Goal: Transaction & Acquisition: Purchase product/service

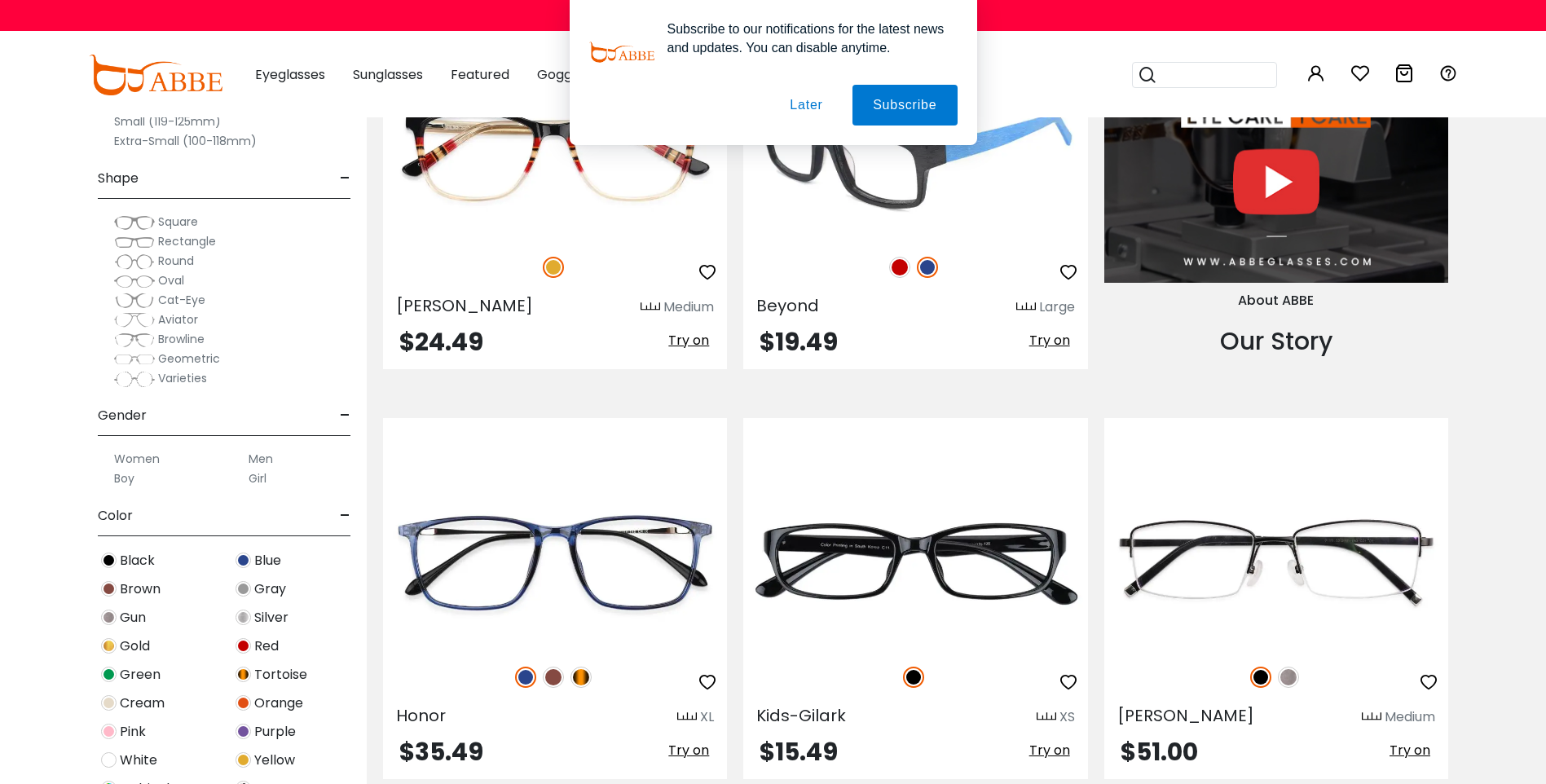
scroll to position [1792, 0]
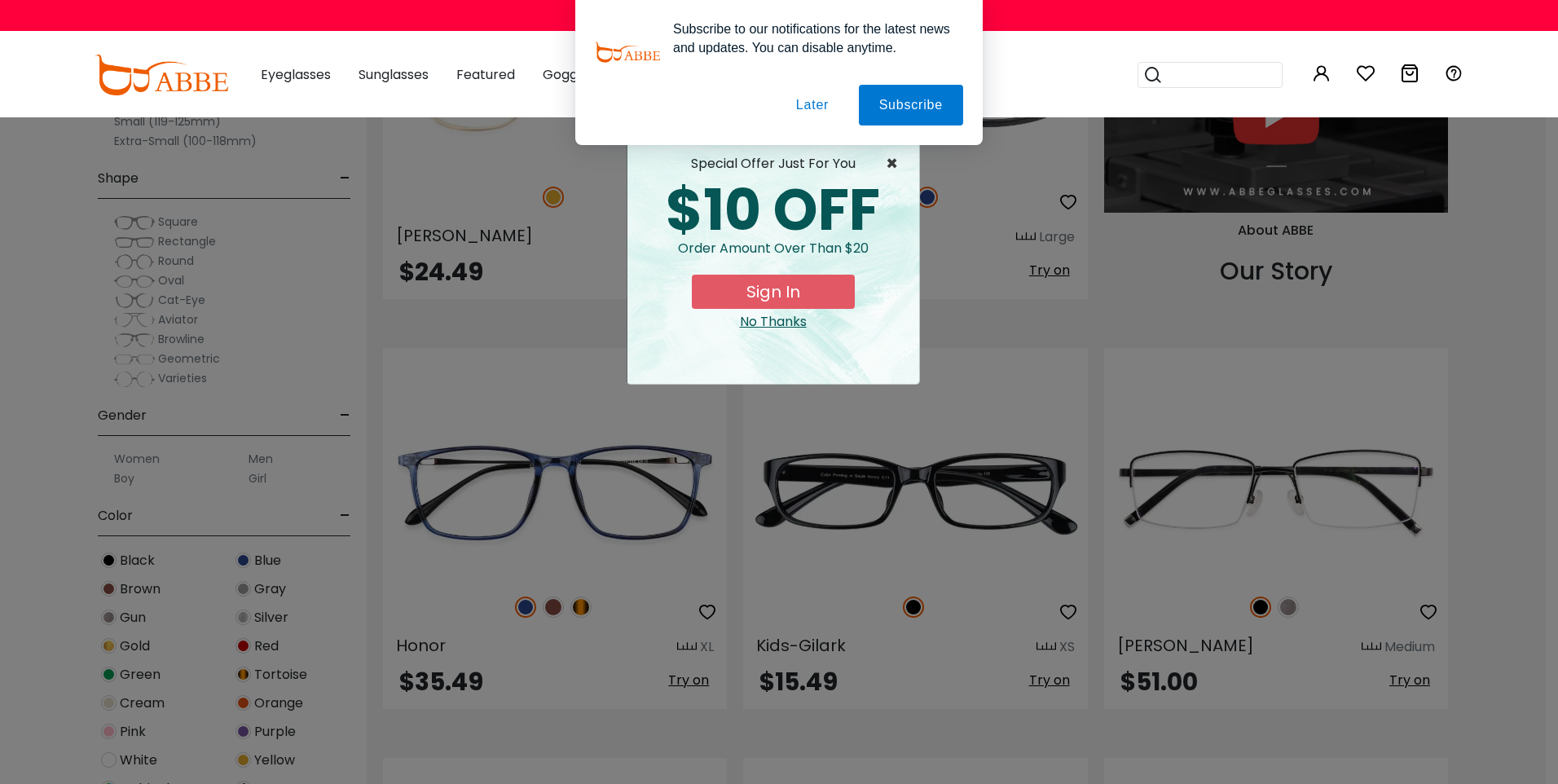
click at [899, 164] on span "×" at bounding box center [896, 164] width 20 height 19
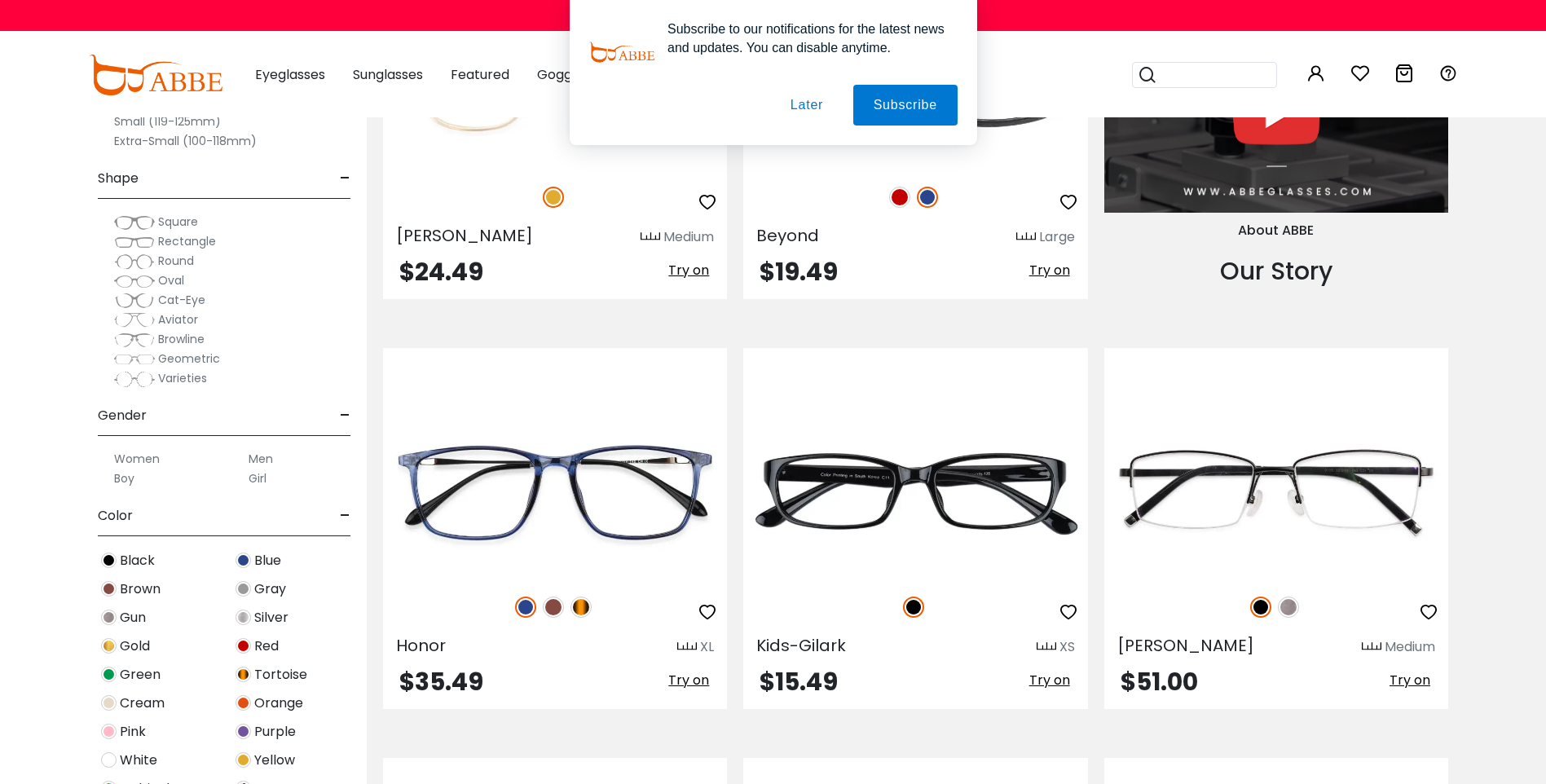
click at [0, 0] on button "Later" at bounding box center [0, 0] width 0 height 0
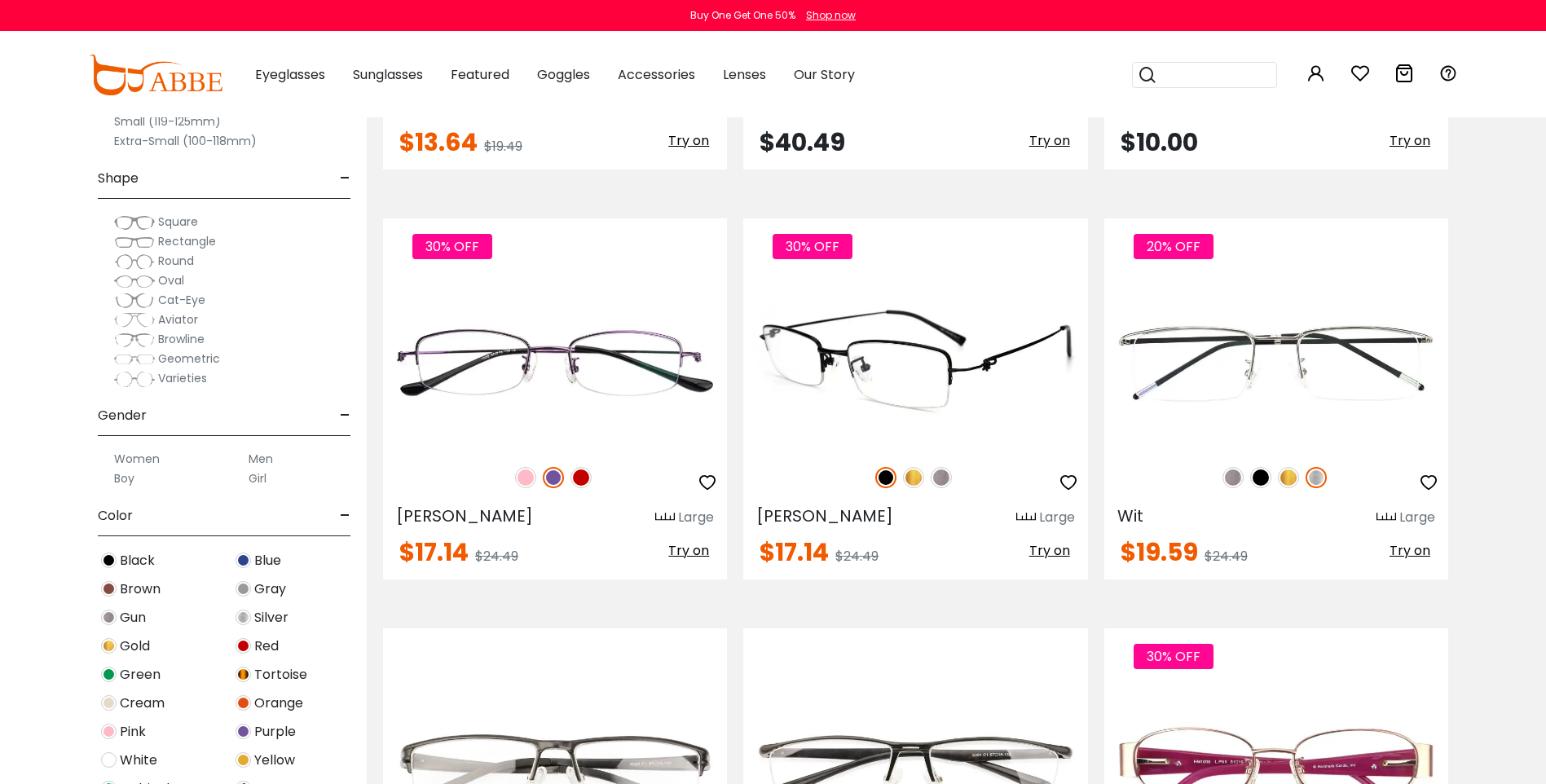
scroll to position [7494, 0]
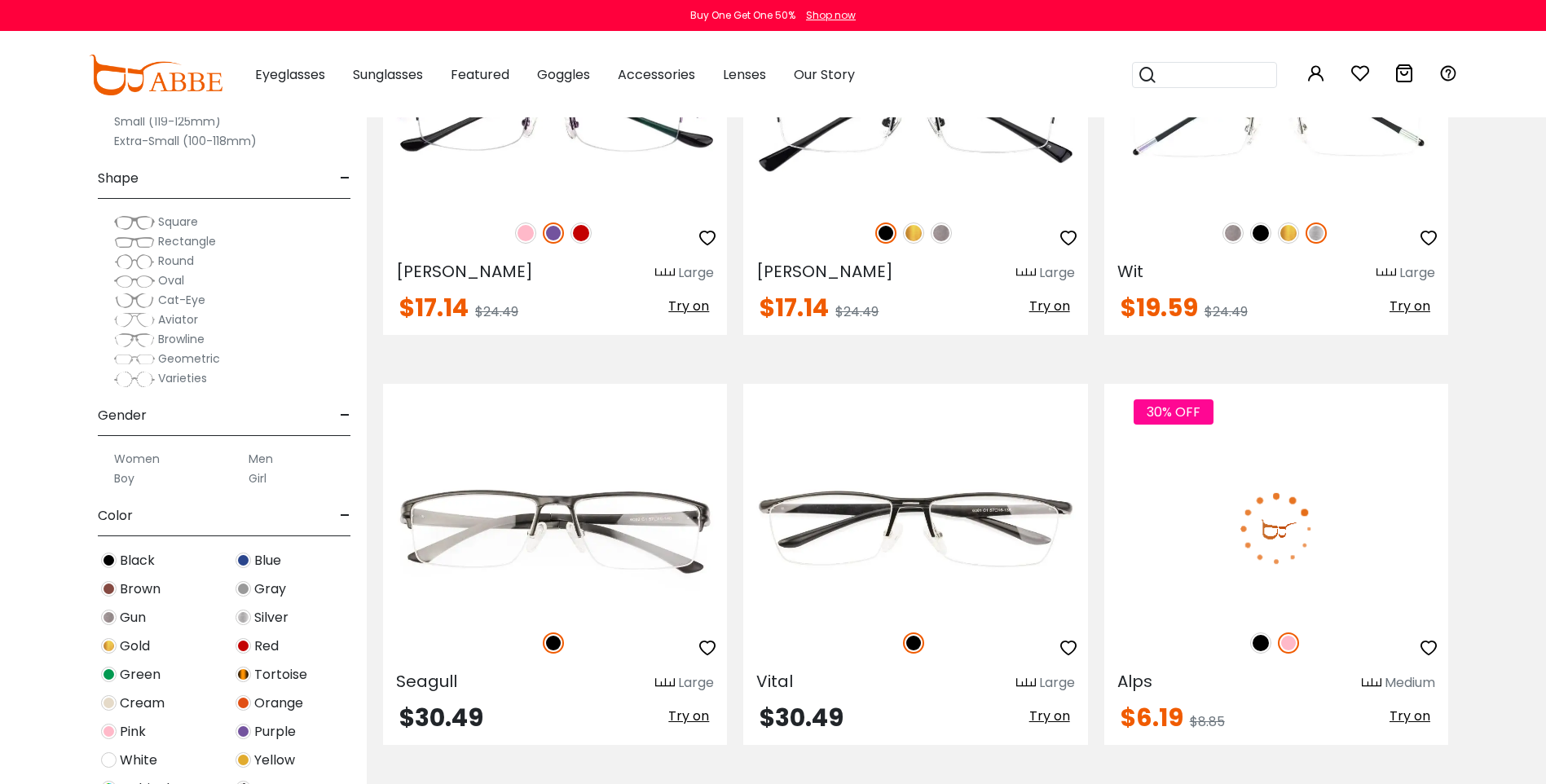
click at [1261, 643] on img at bounding box center [1260, 643] width 21 height 21
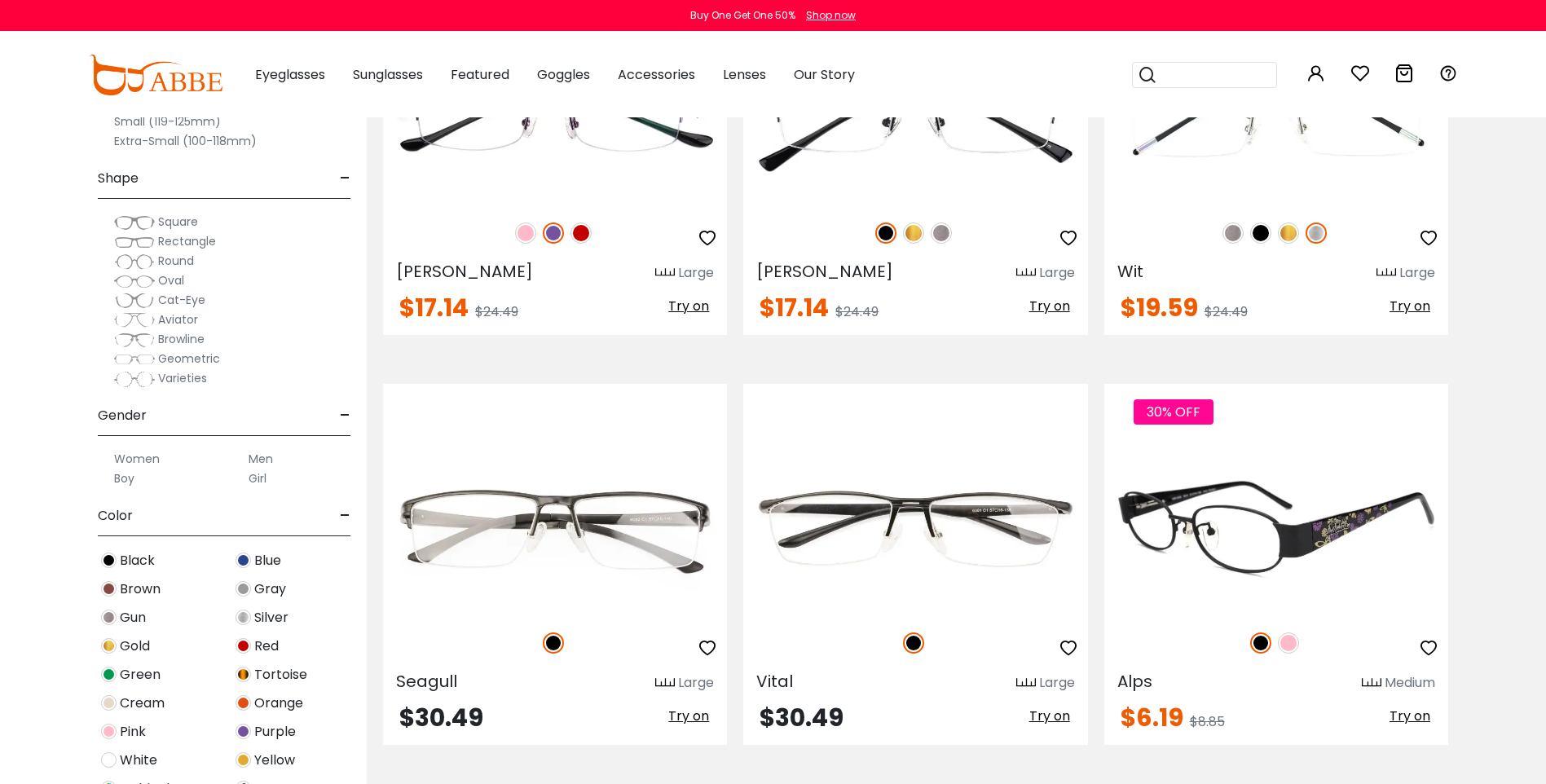
click at [1286, 637] on img at bounding box center [1288, 643] width 21 height 21
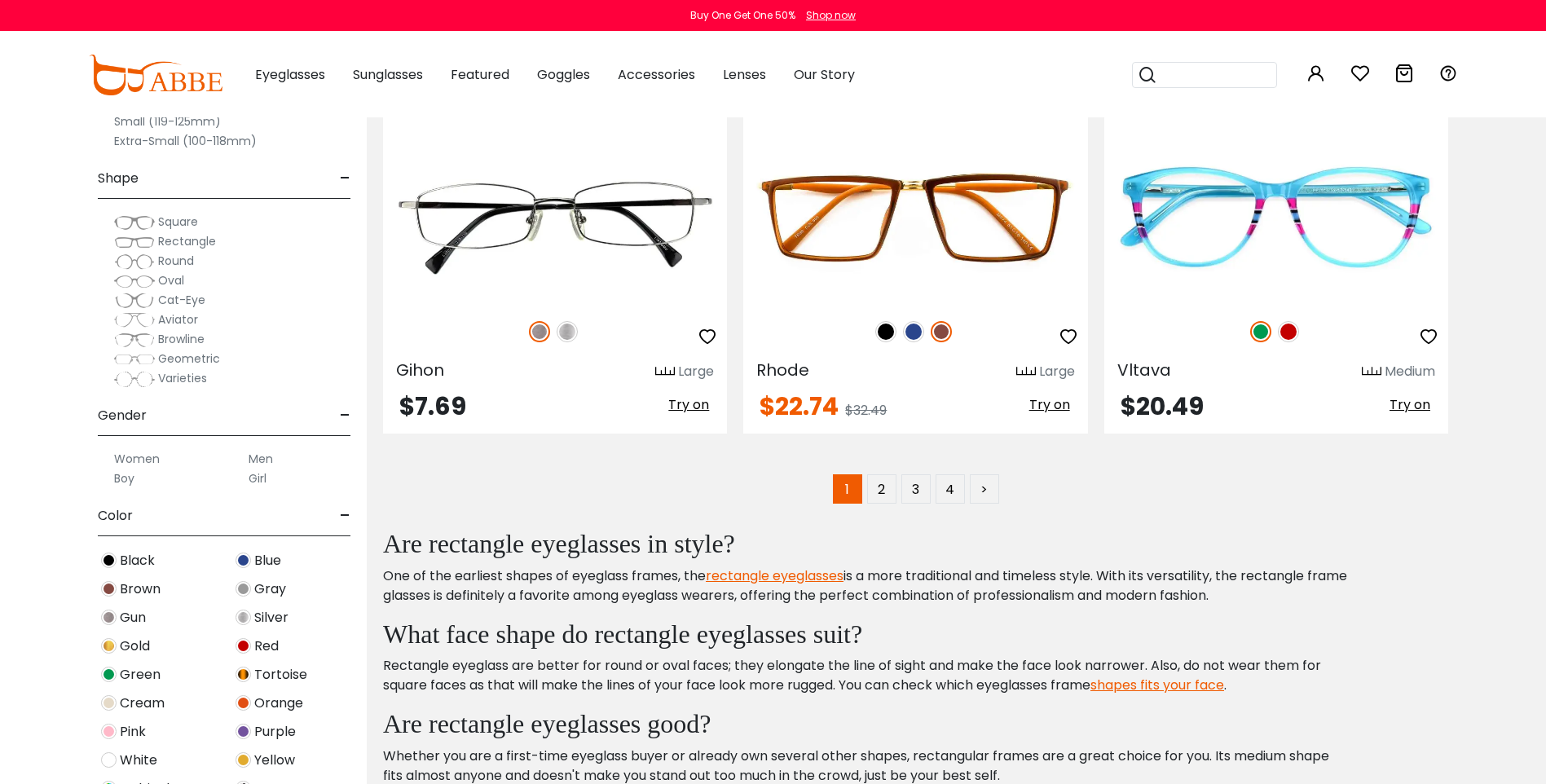
scroll to position [8228, 0]
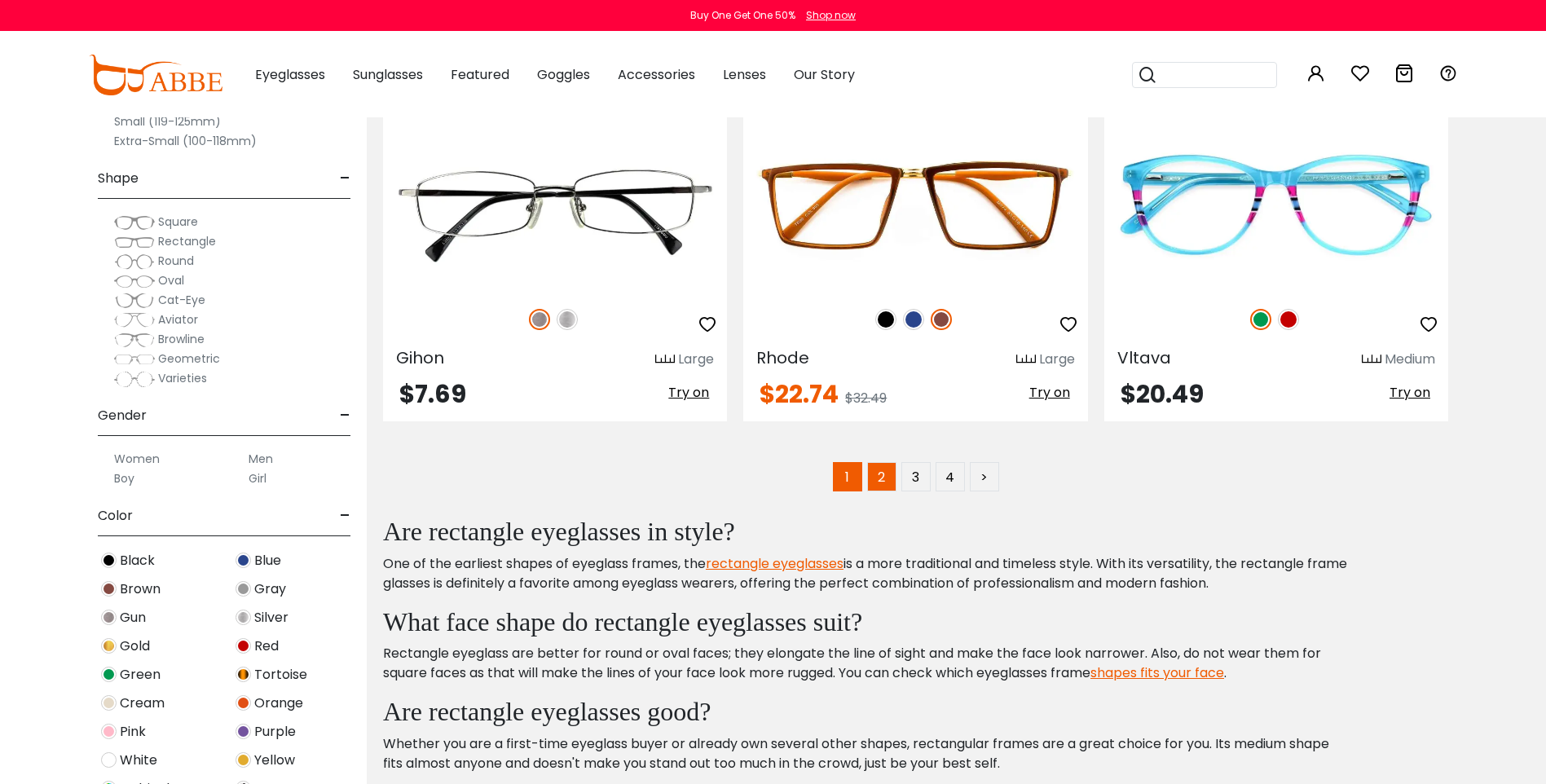
click at [875, 487] on link "2" at bounding box center [881, 477] width 29 height 29
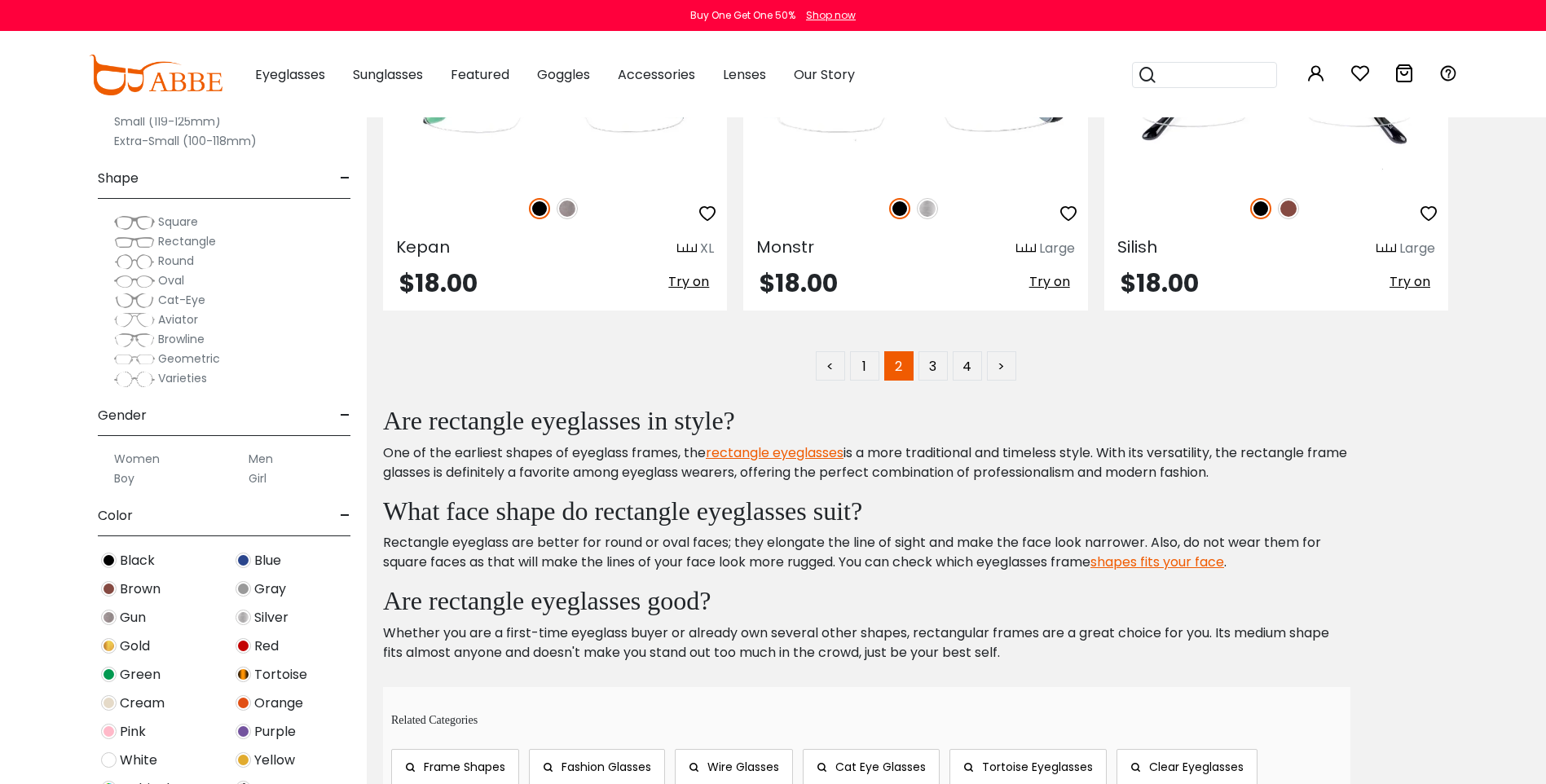
scroll to position [8309, 0]
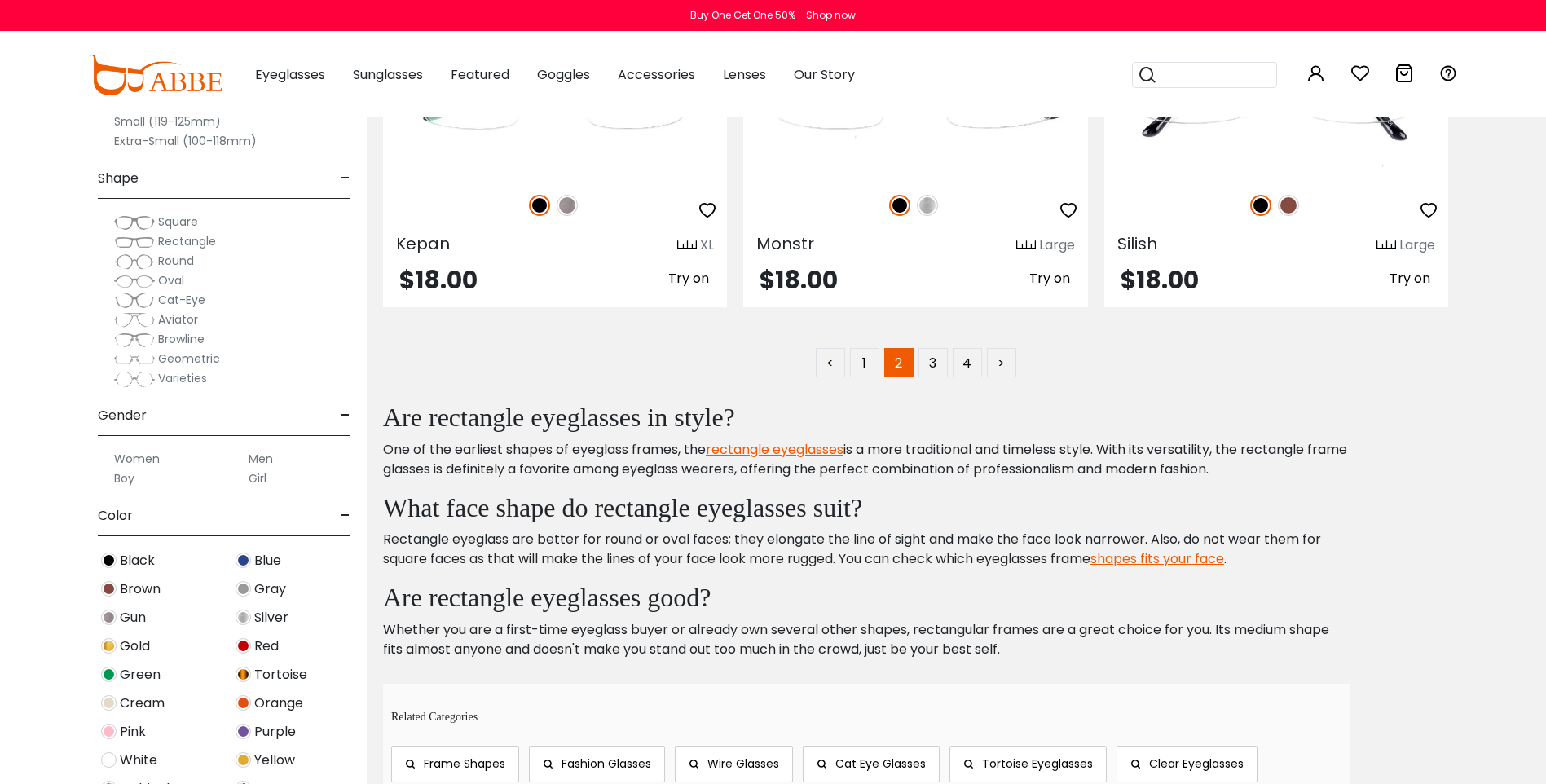
click at [948, 361] on div "< 1 2 3 4 >" at bounding box center [915, 362] width 1040 height 29
click at [937, 361] on link "3" at bounding box center [932, 362] width 29 height 29
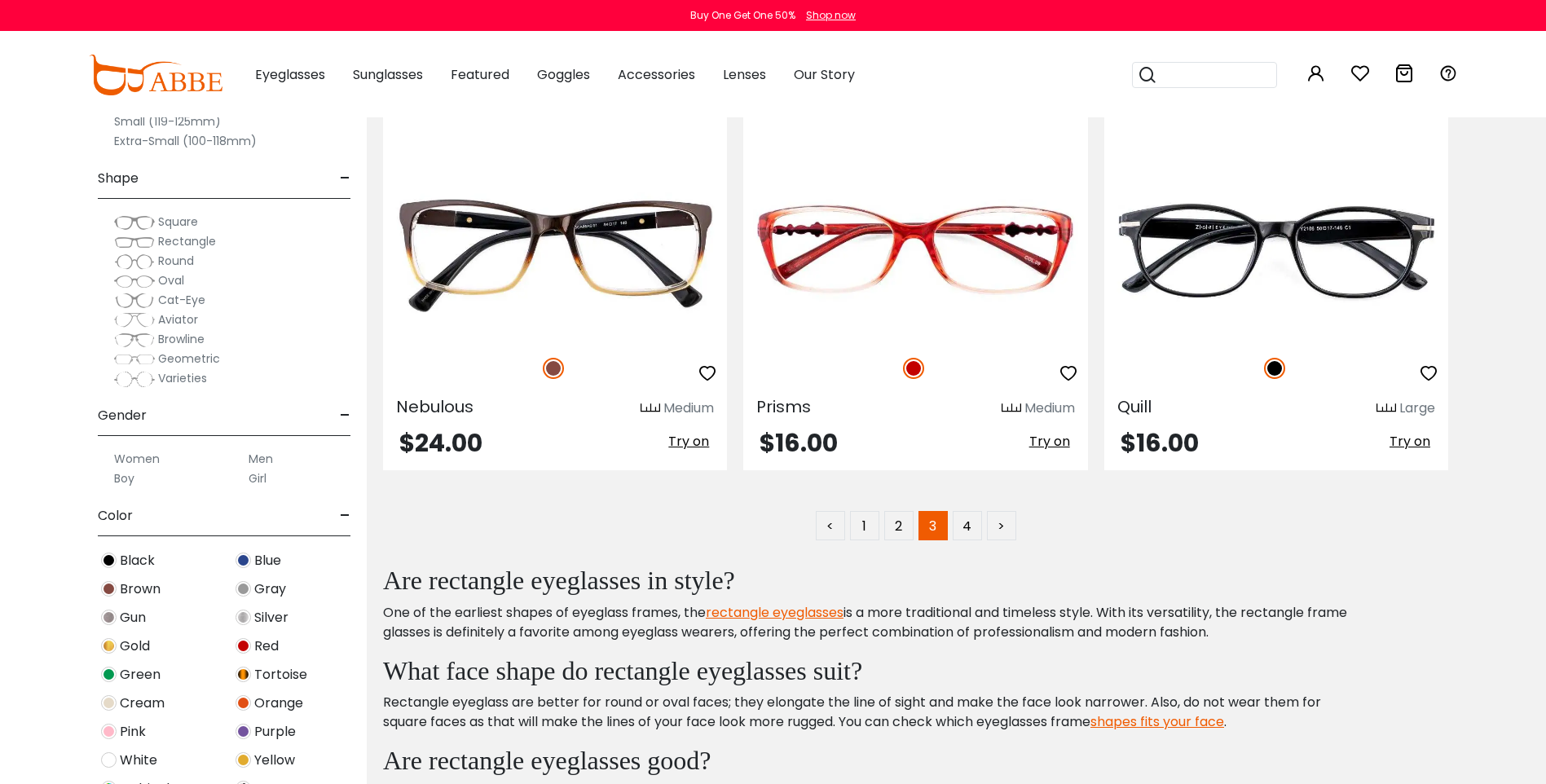
scroll to position [8228, 0]
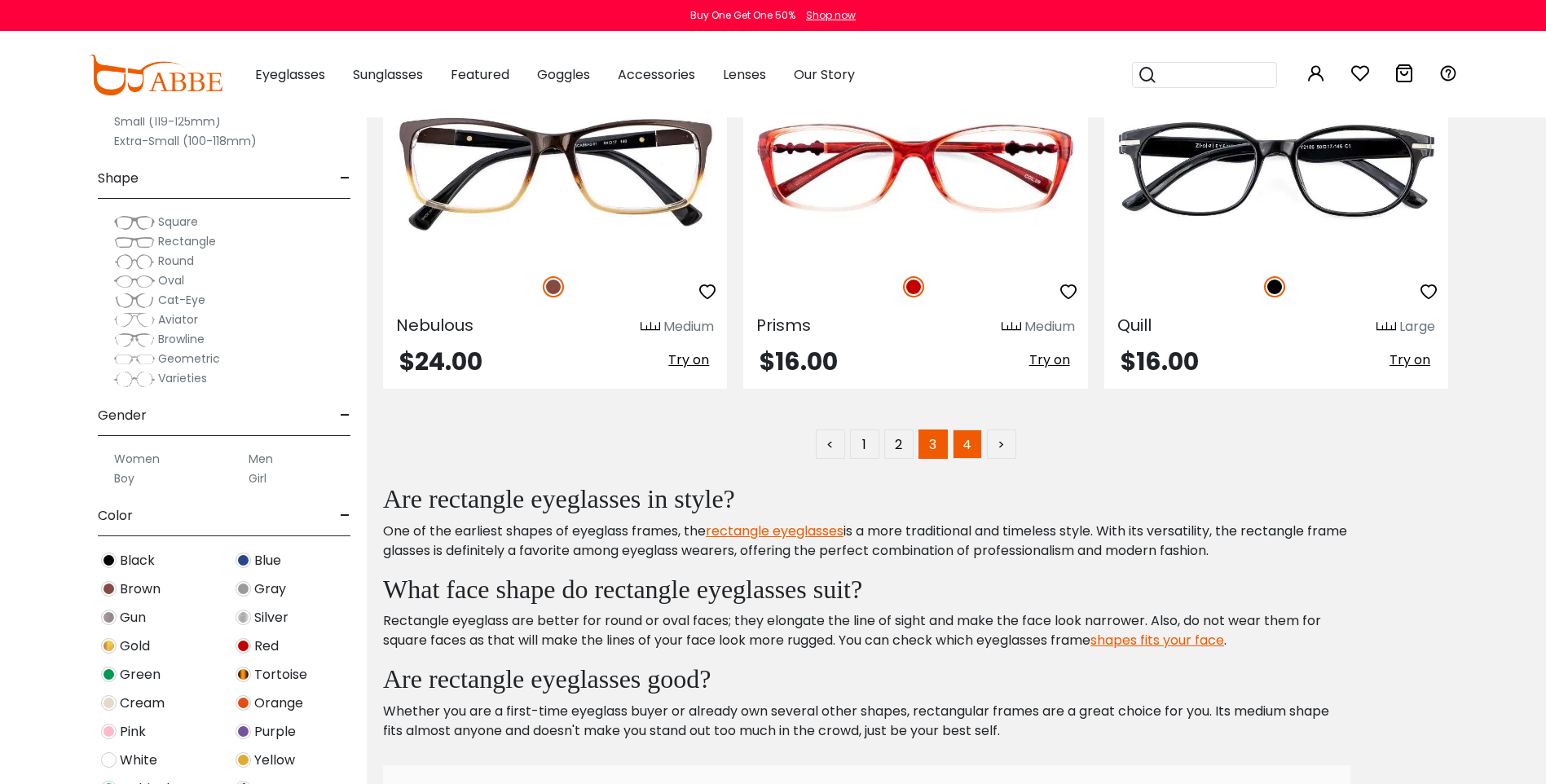
click at [968, 445] on link "4" at bounding box center [967, 444] width 29 height 29
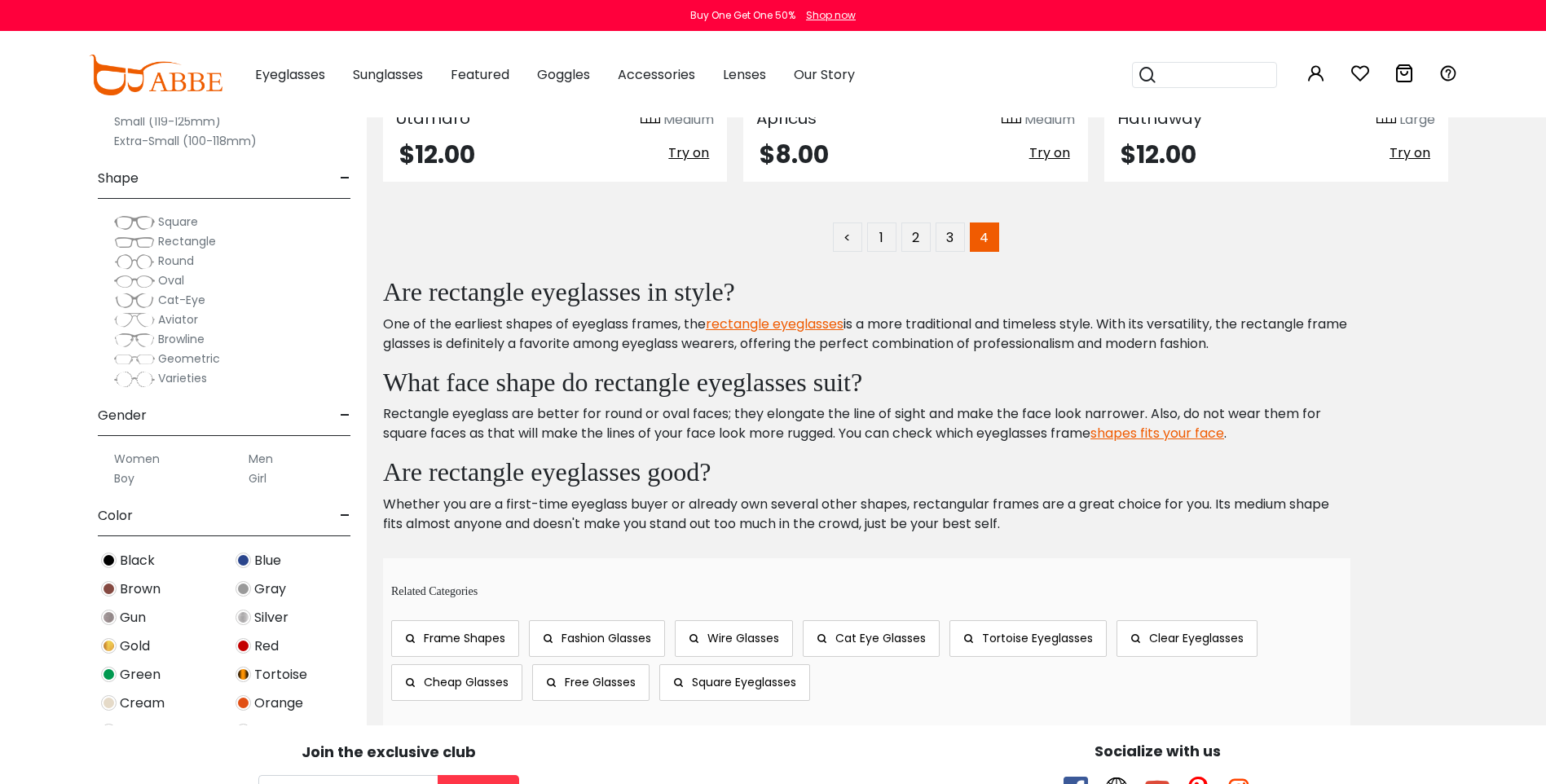
scroll to position [651, 0]
